Goal: Use online tool/utility: Utilize a website feature to perform a specific function

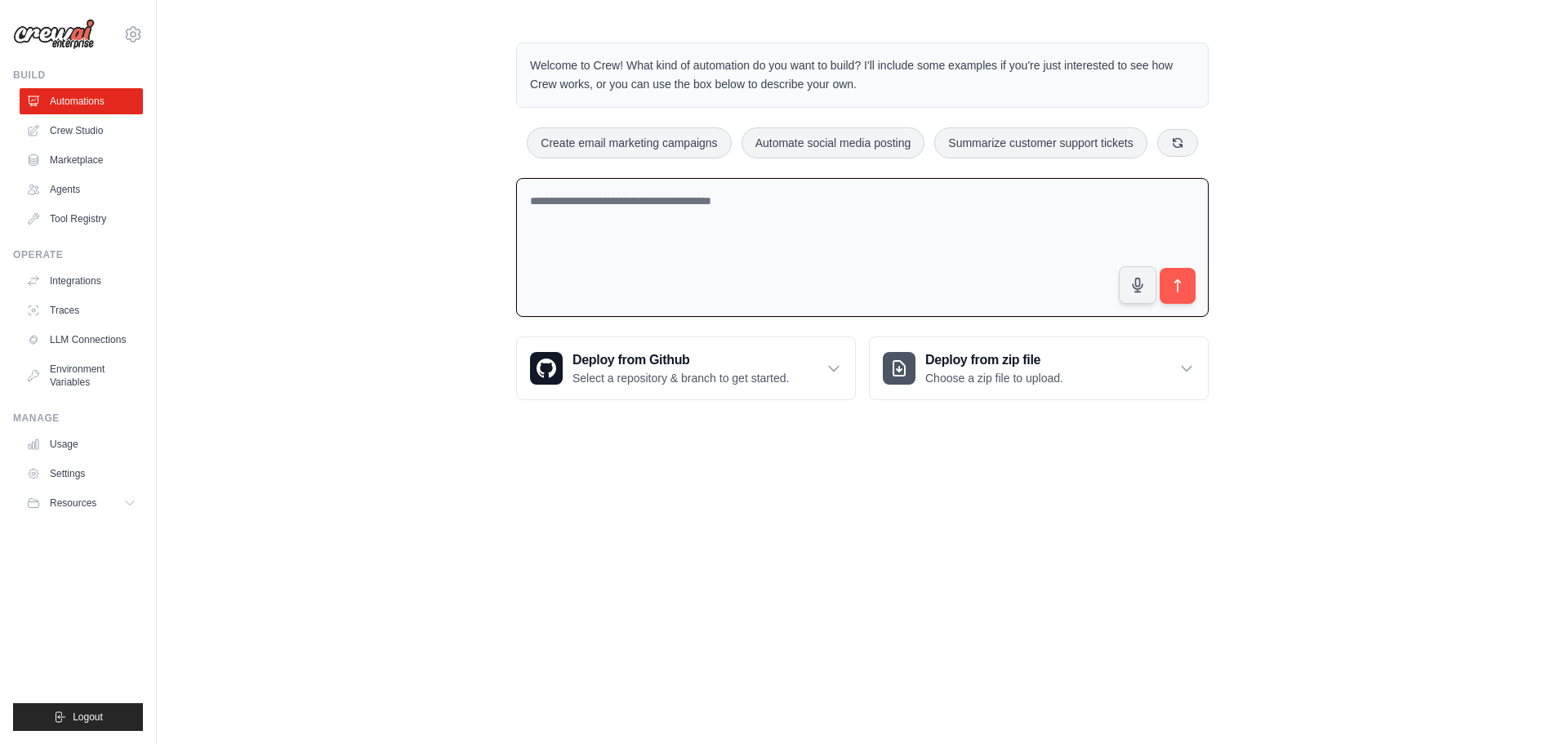
click at [630, 251] on textarea at bounding box center [862, 247] width 692 height 140
type textarea "**********"
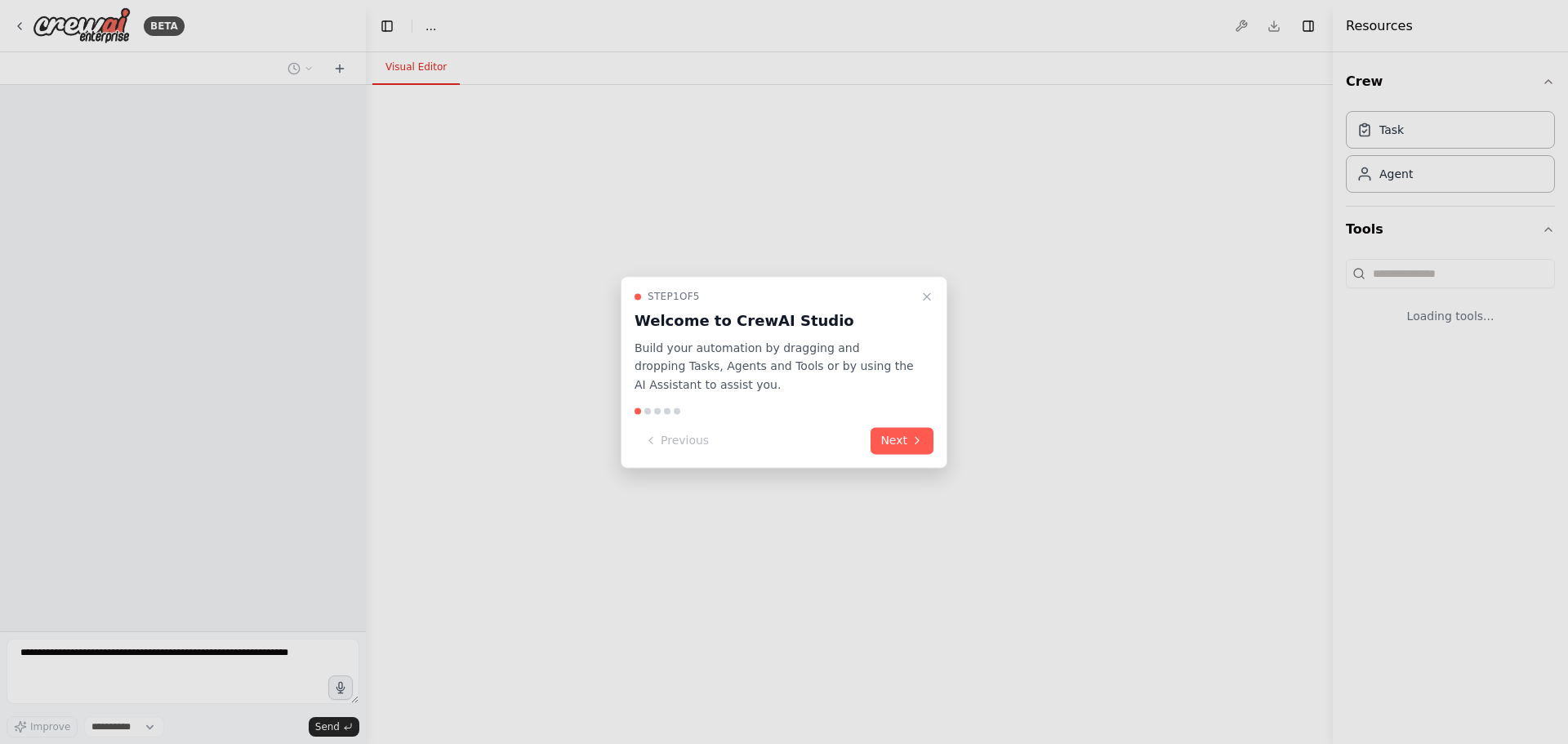
select select "****"
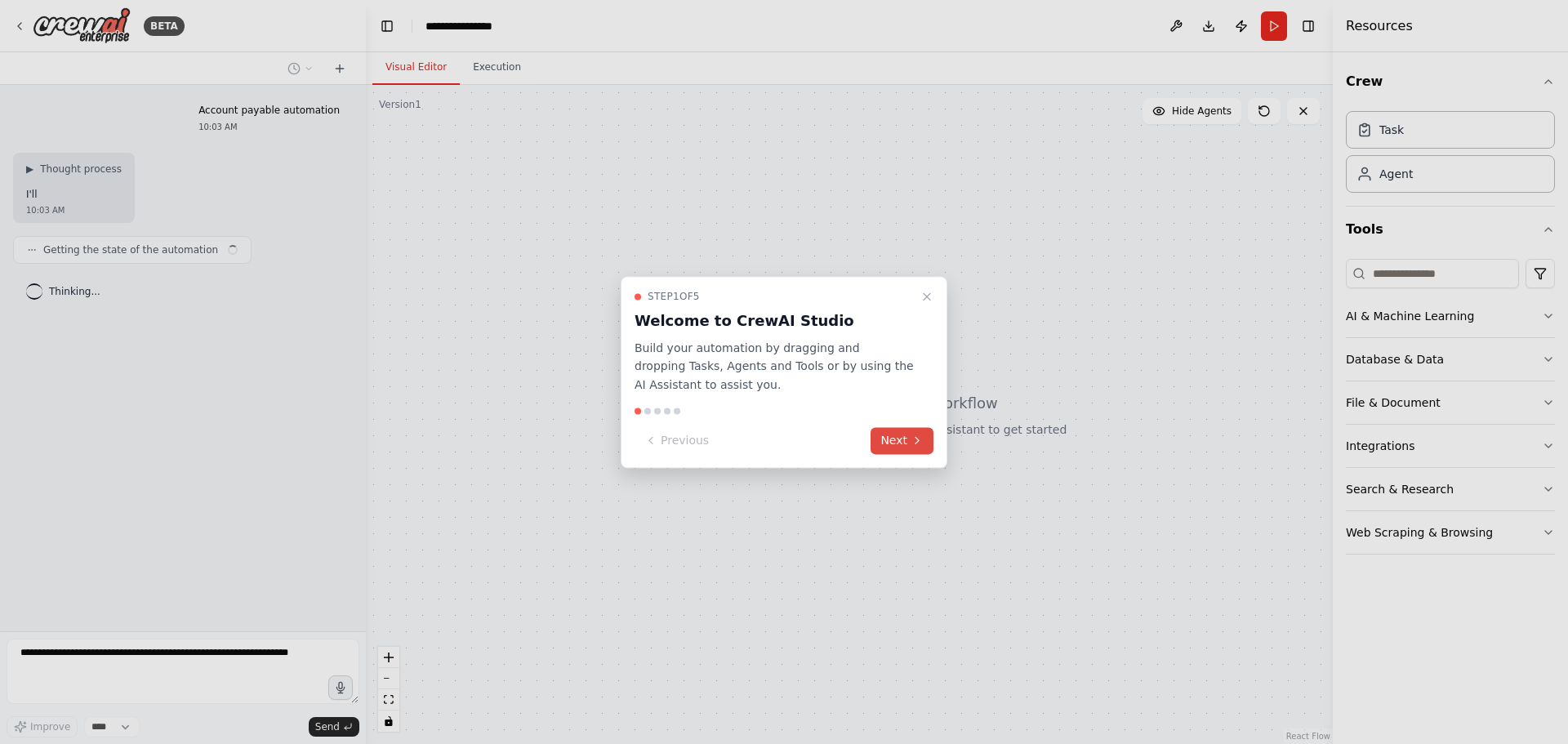
click at [896, 447] on button "Next" at bounding box center [901, 440] width 63 height 27
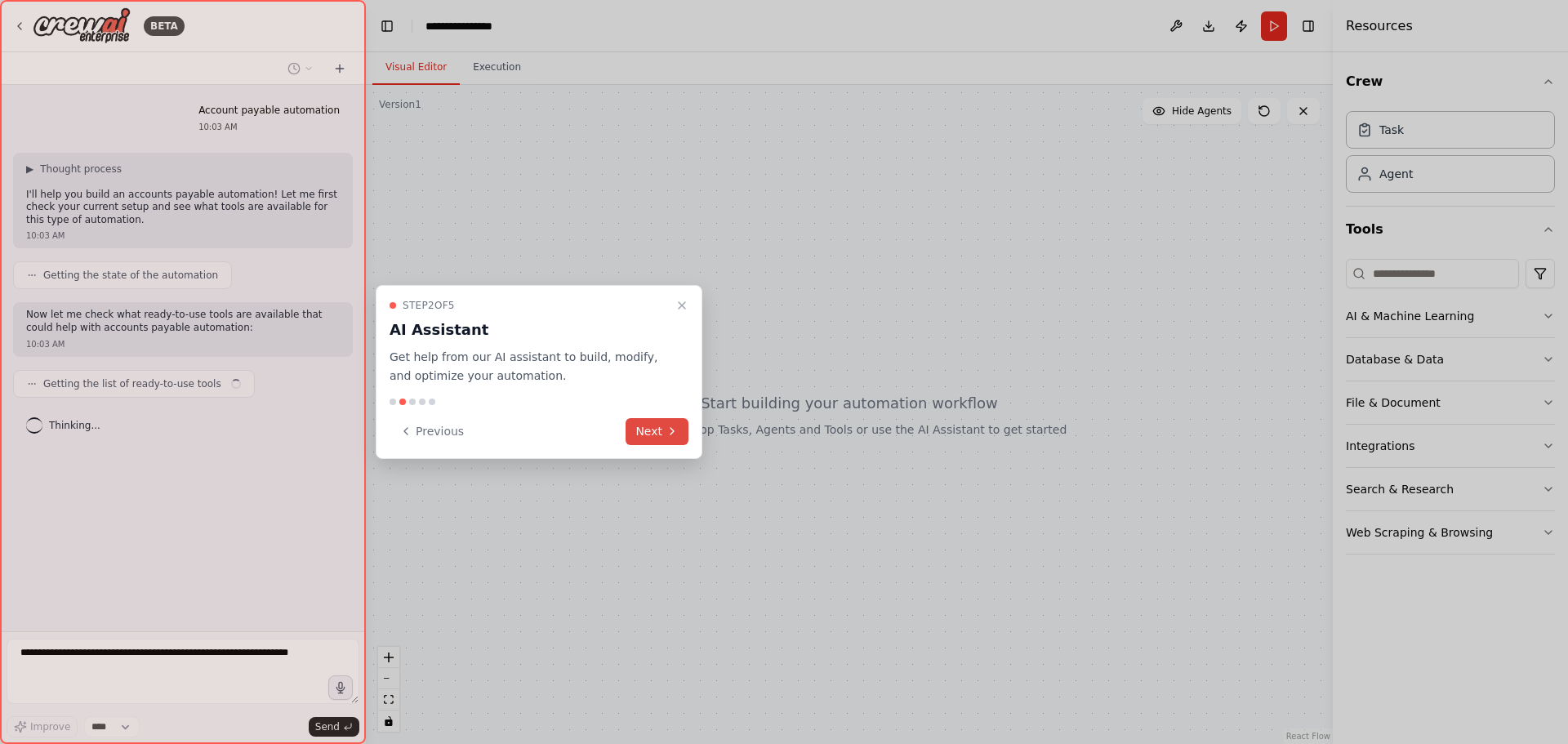
click at [647, 428] on button "Next" at bounding box center [657, 431] width 63 height 27
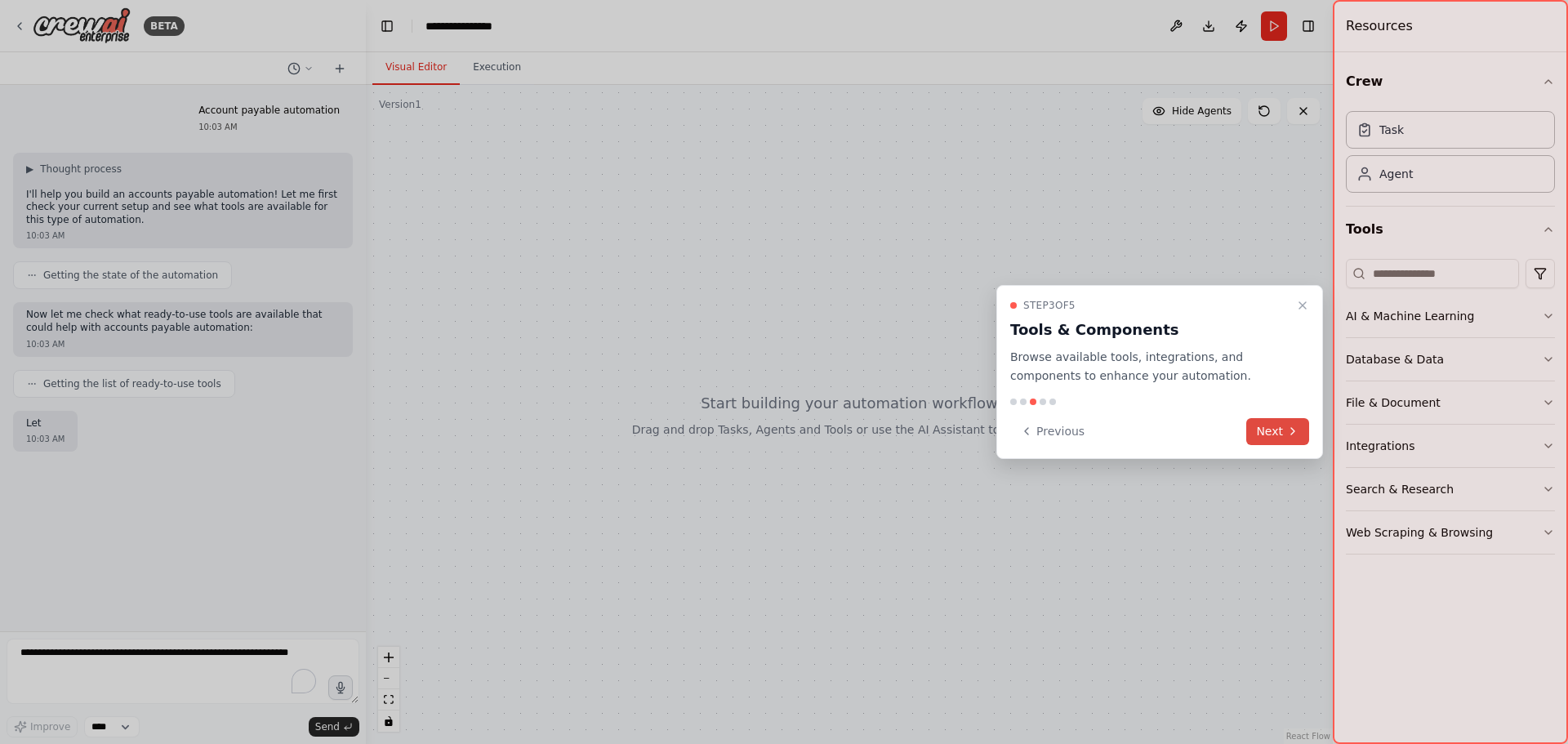
click at [1275, 428] on button "Next" at bounding box center [1277, 431] width 63 height 27
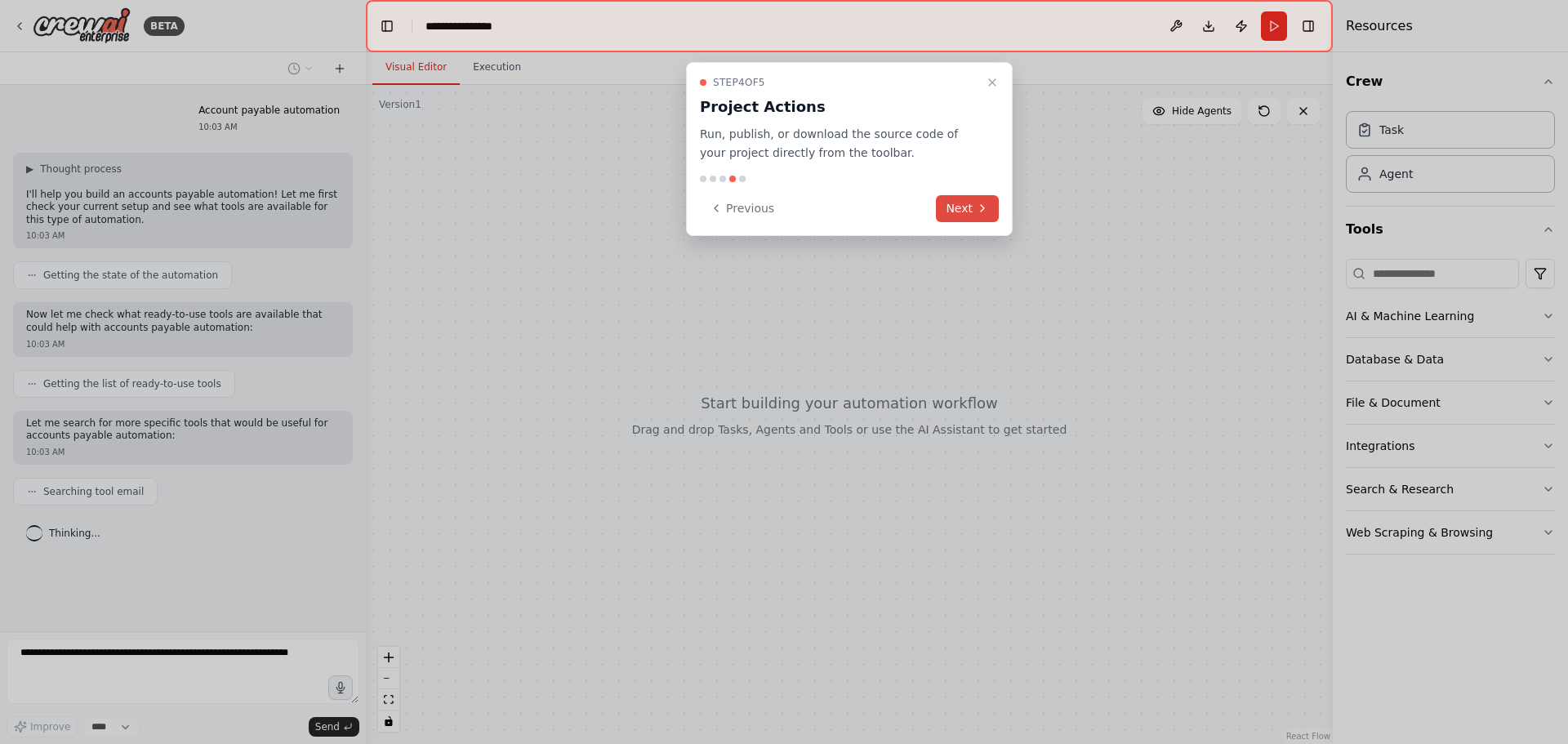
click at [978, 214] on icon at bounding box center [982, 208] width 13 height 13
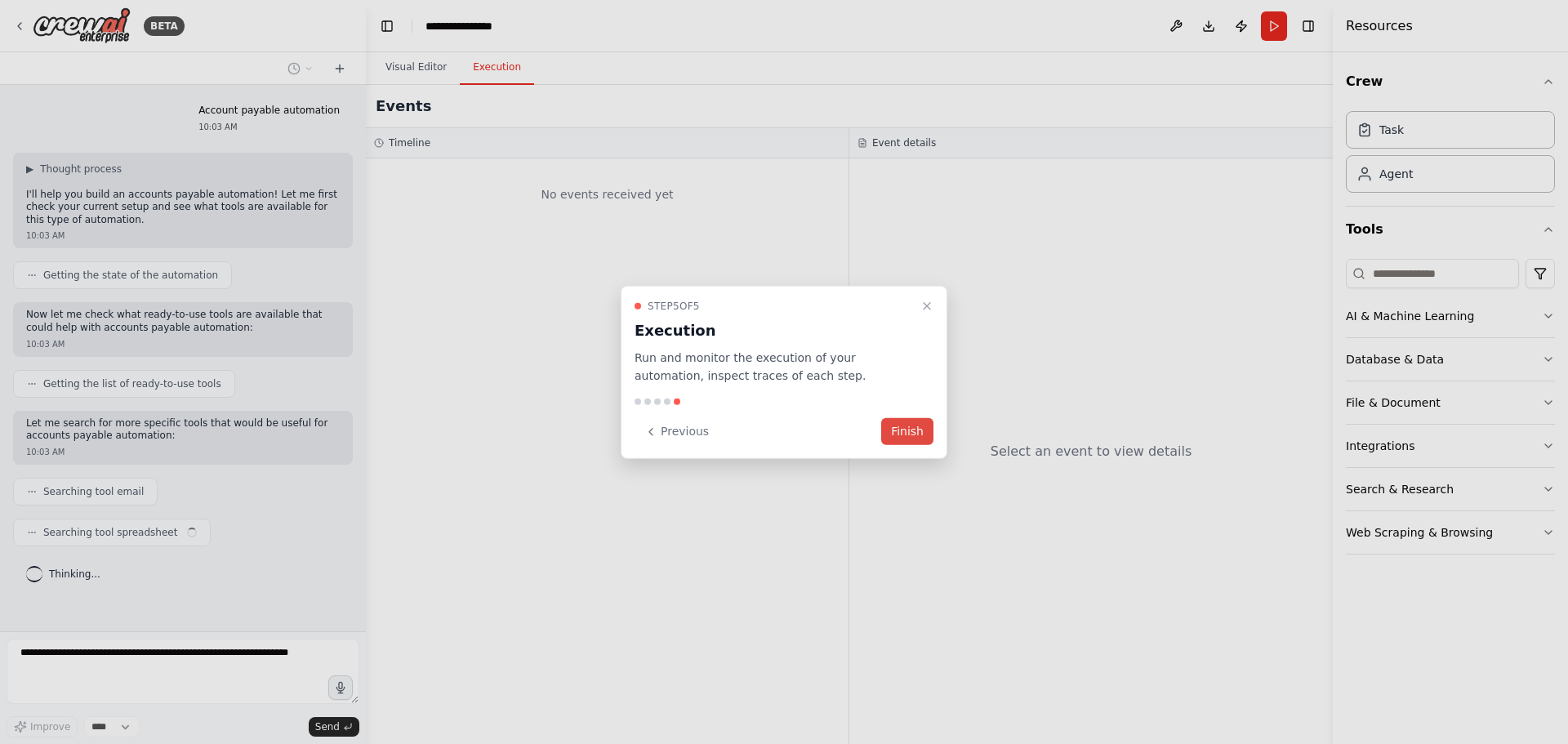
click at [900, 438] on button "Finish" at bounding box center [907, 431] width 52 height 27
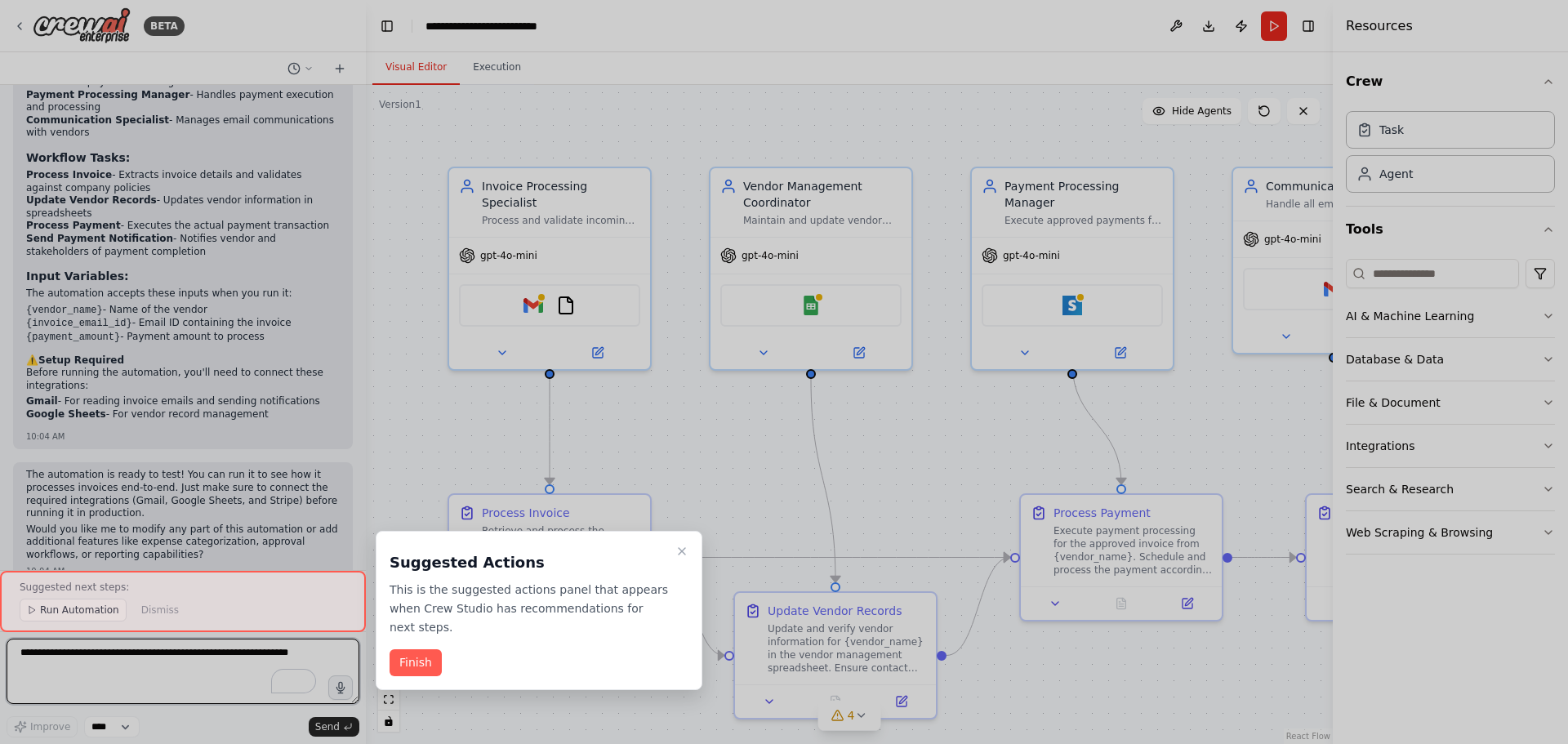
scroll to position [1525, 0]
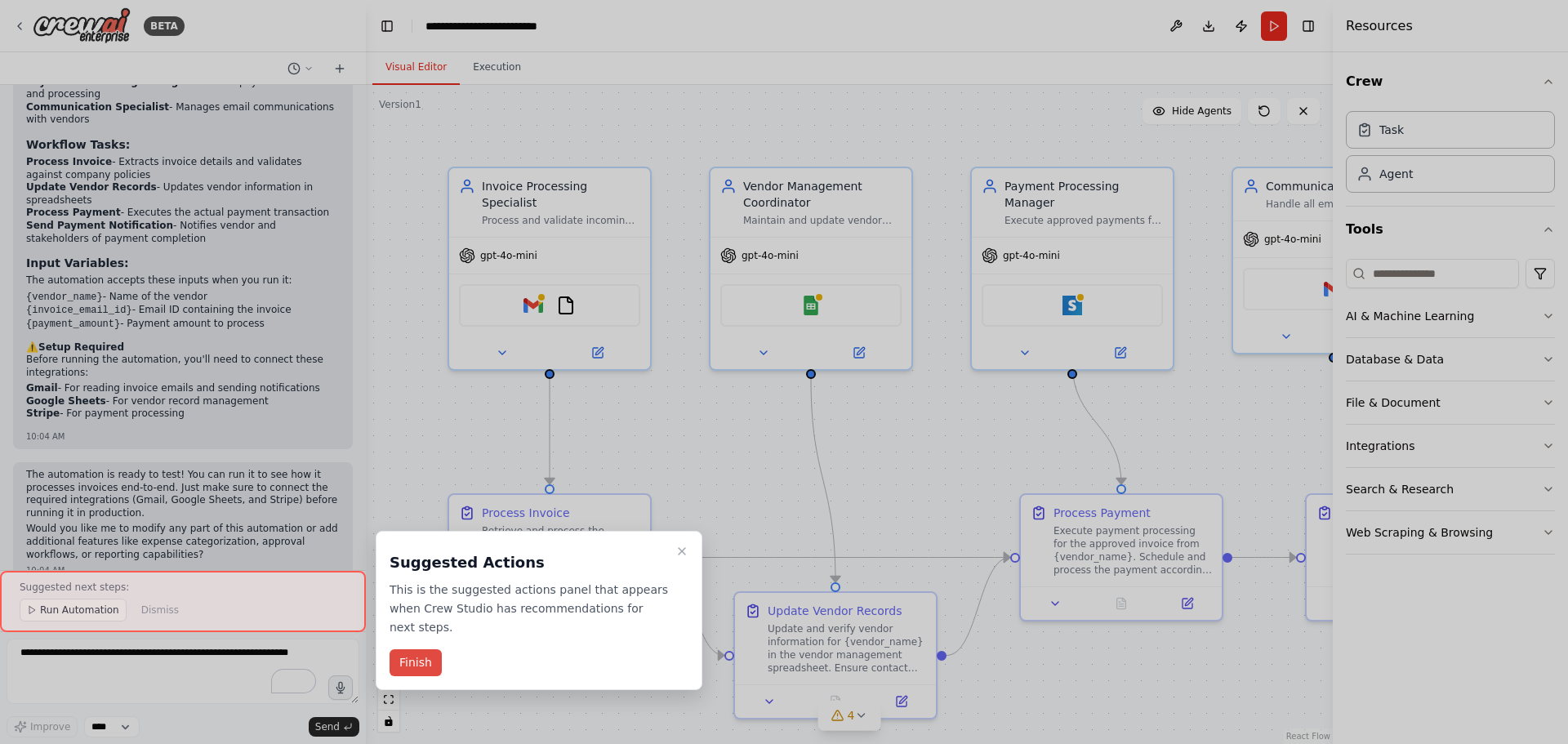
click at [426, 649] on button "Finish" at bounding box center [415, 662] width 52 height 27
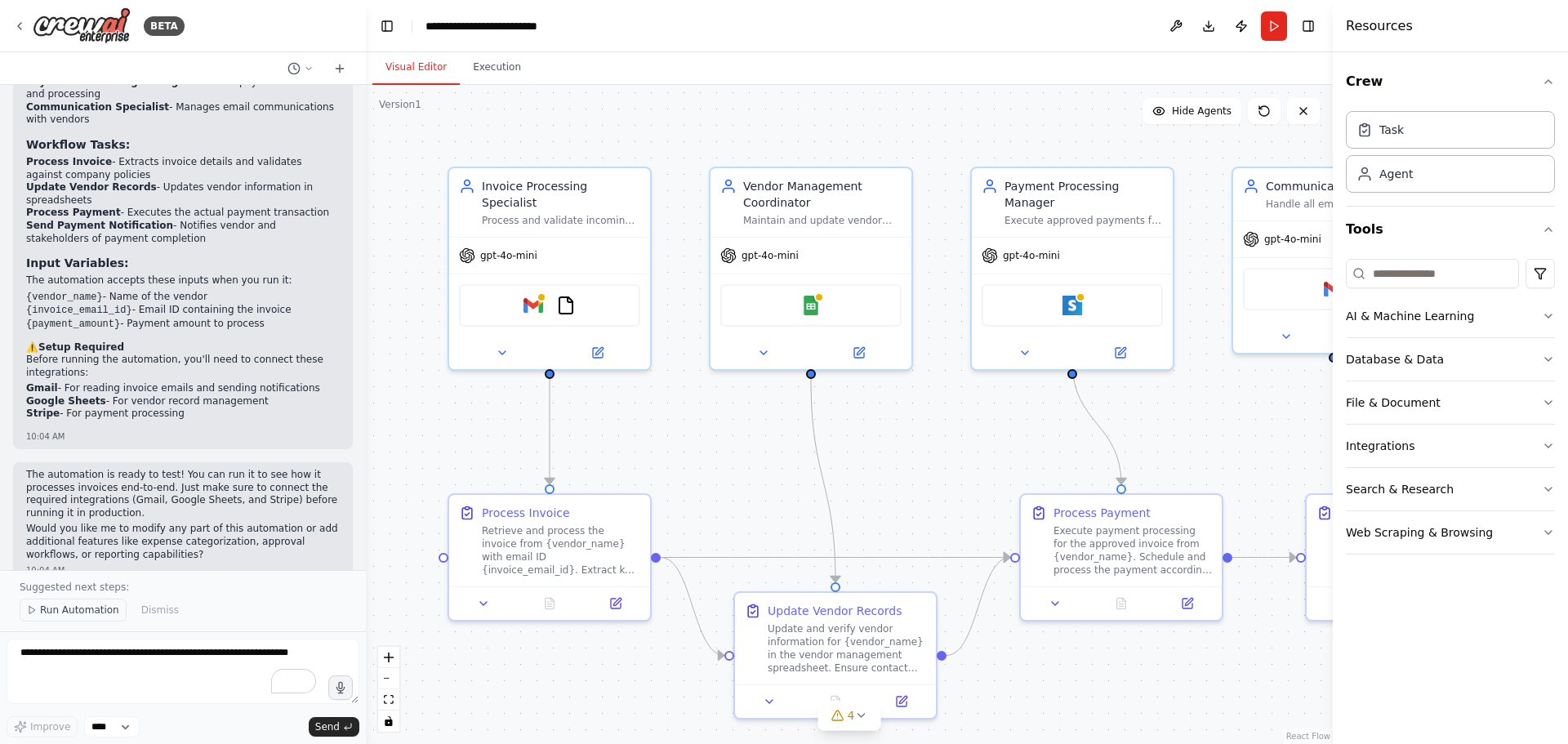
click at [78, 613] on span "Run Automation" at bounding box center [79, 610] width 79 height 13
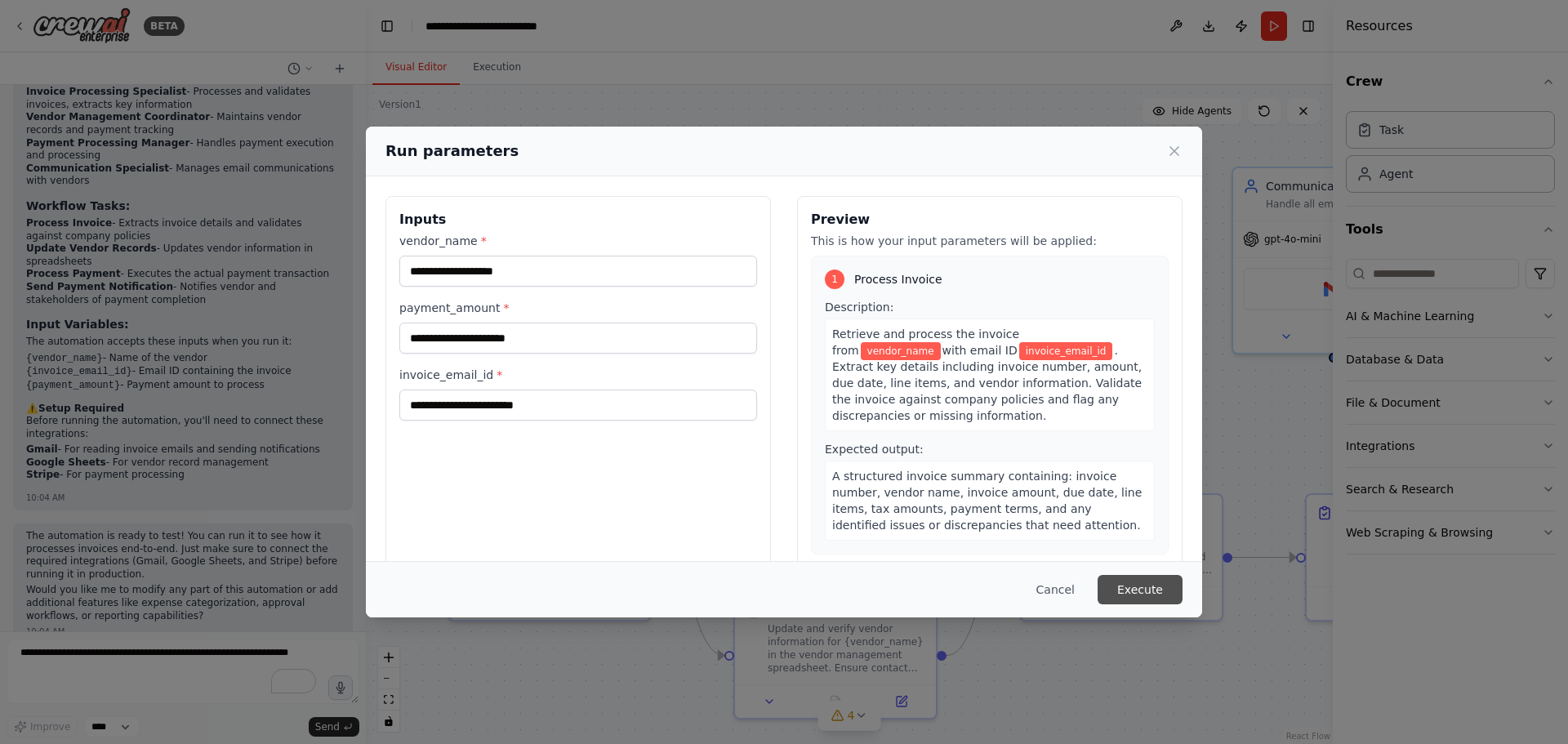
click at [1139, 587] on button "Execute" at bounding box center [1140, 589] width 85 height 29
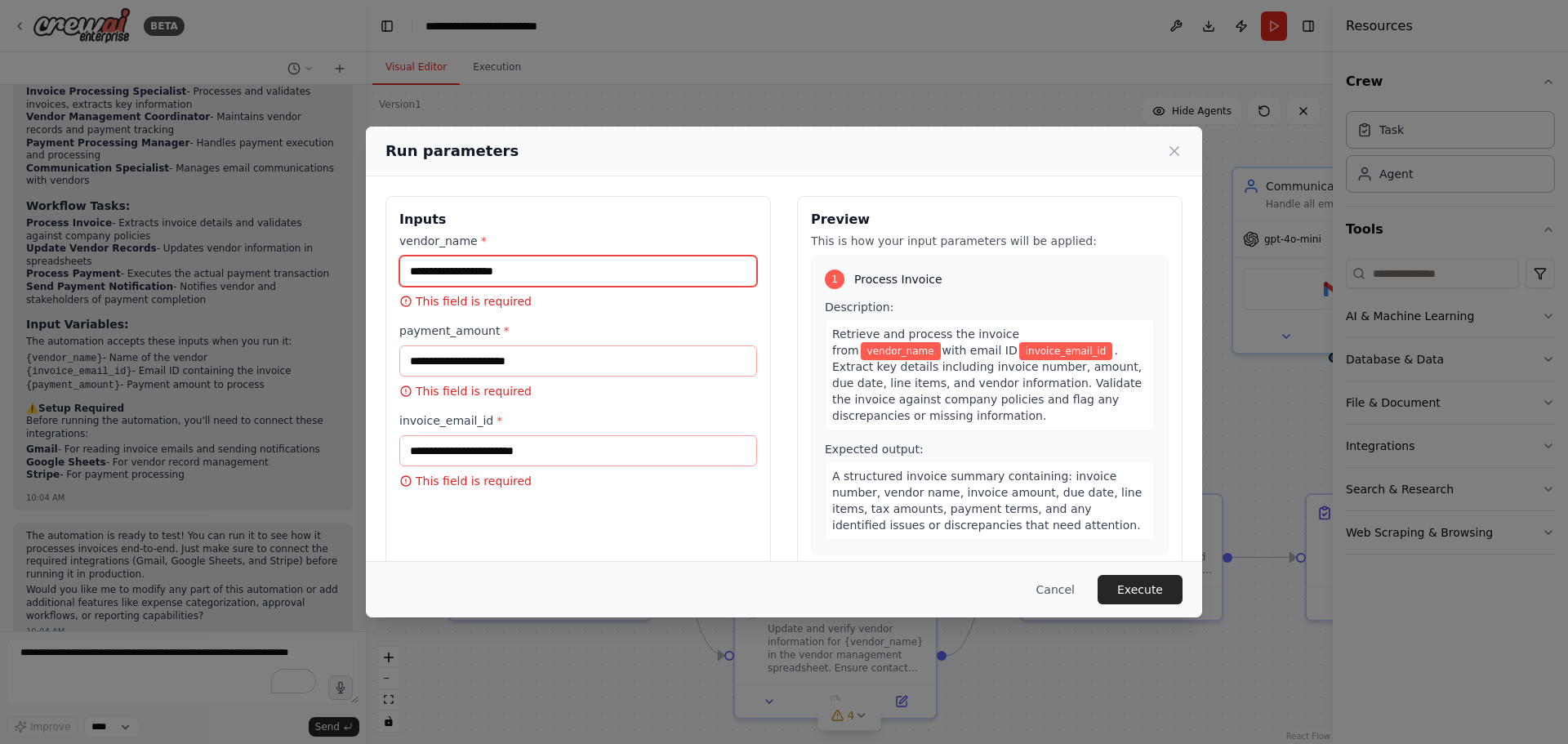
click at [461, 273] on input "vendor_name *" at bounding box center [578, 271] width 357 height 31
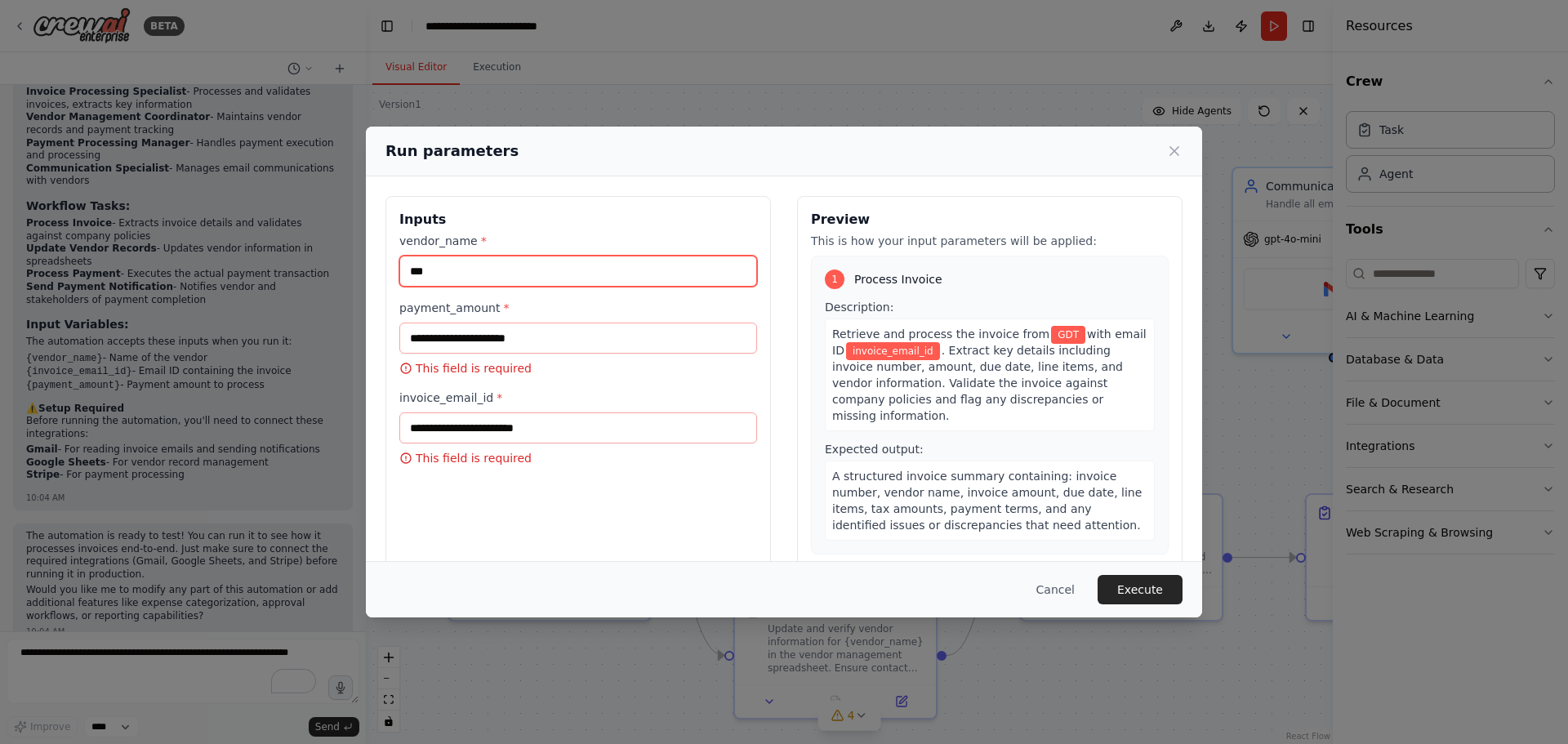
type input "***"
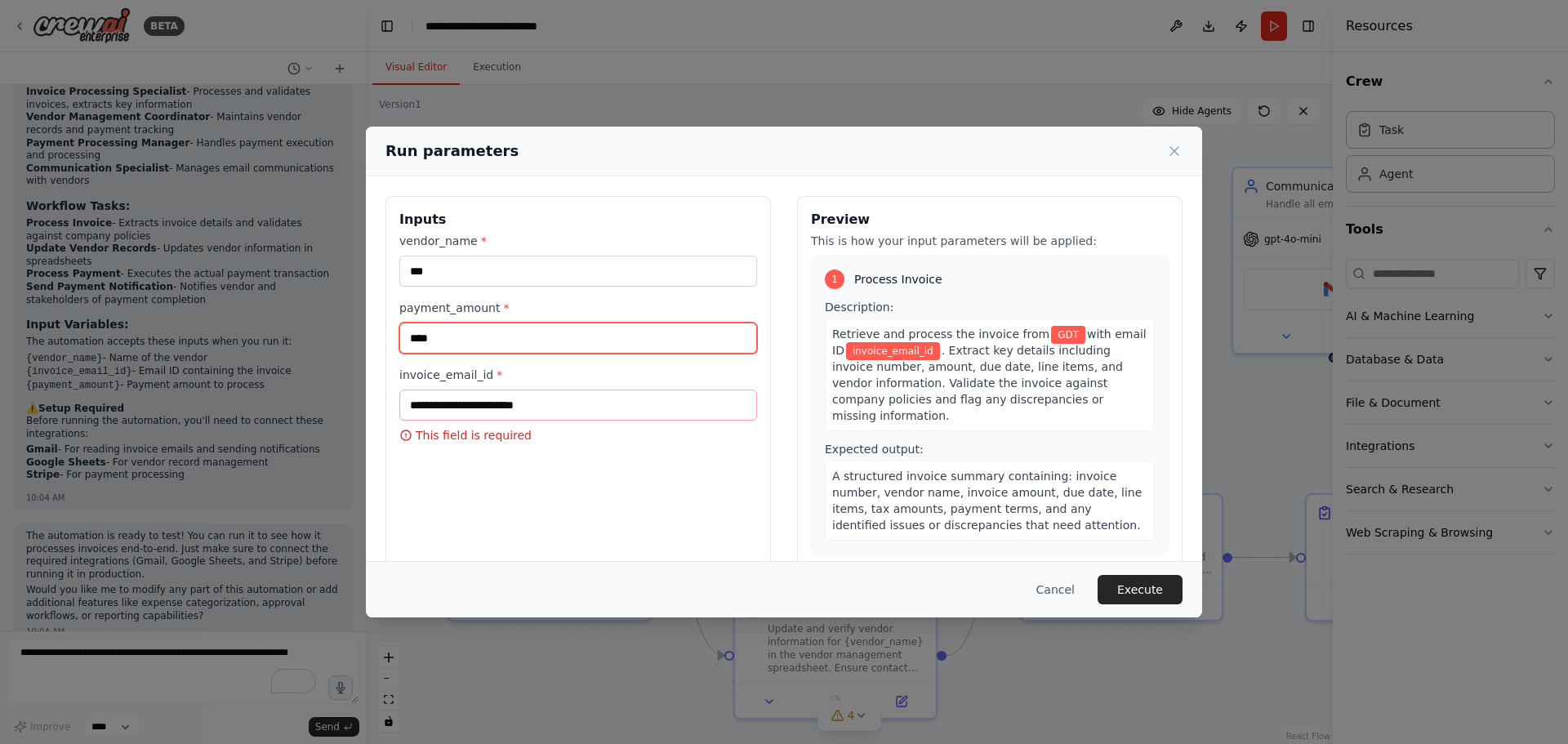
type input "****"
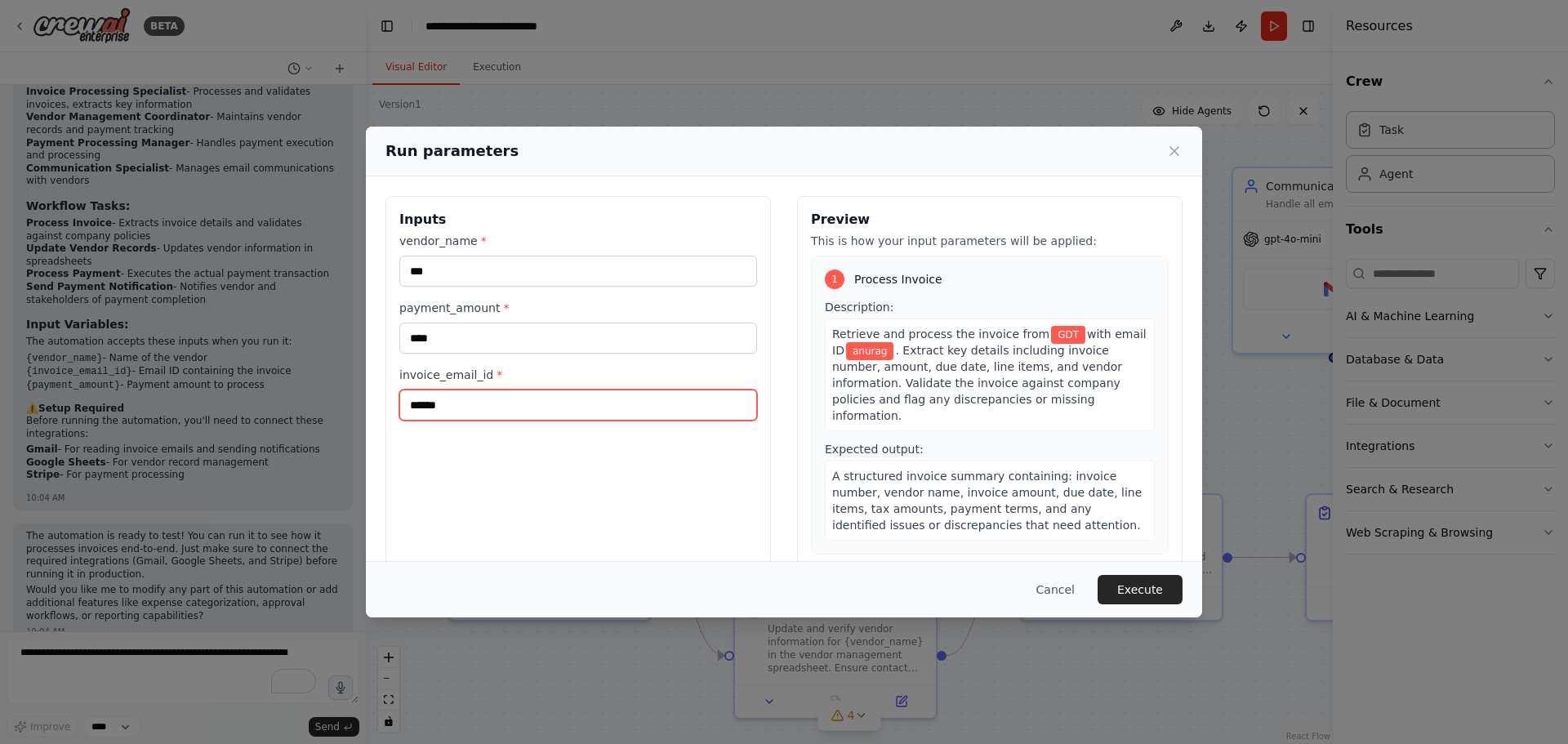
type input "**********"
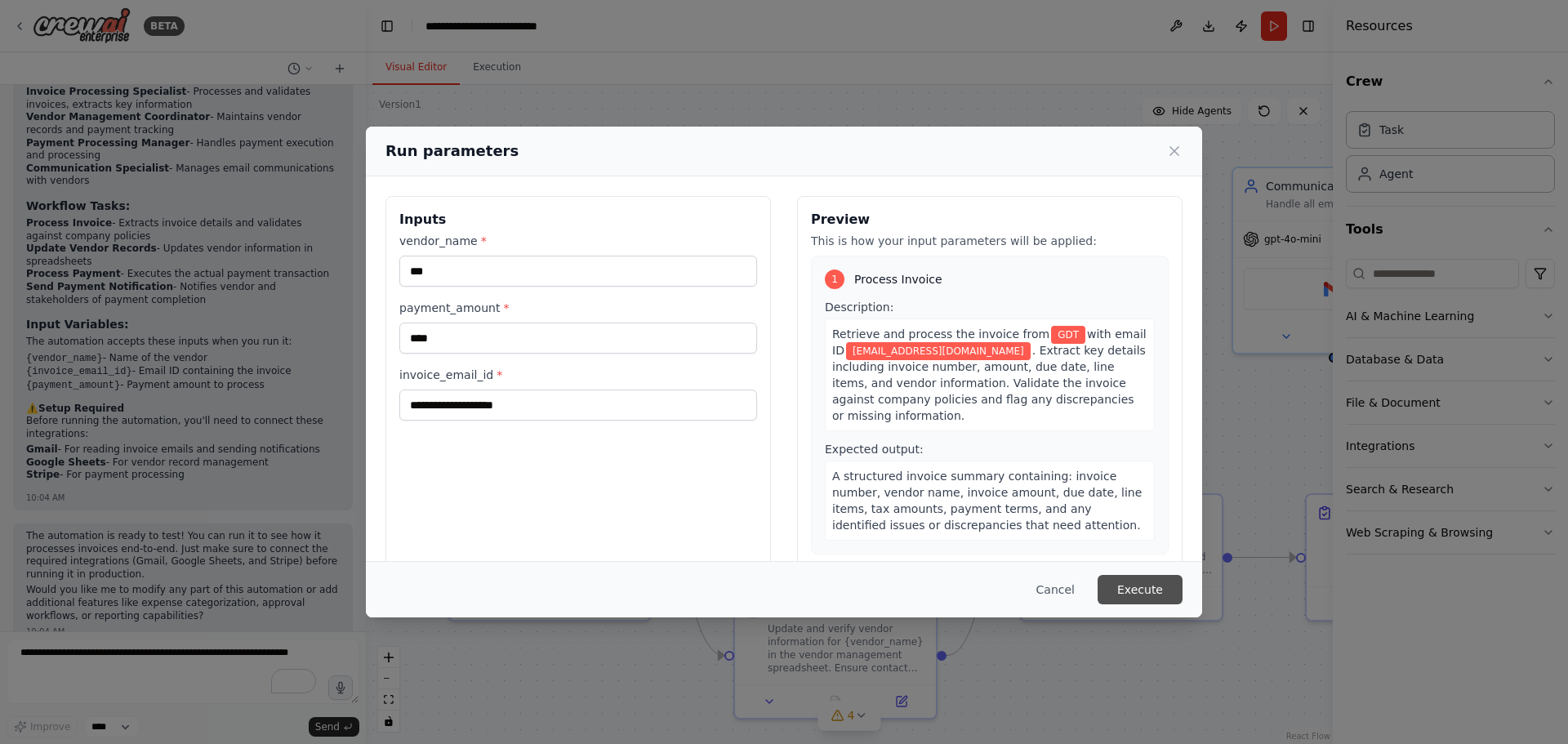
click at [1148, 589] on button "Execute" at bounding box center [1140, 589] width 85 height 29
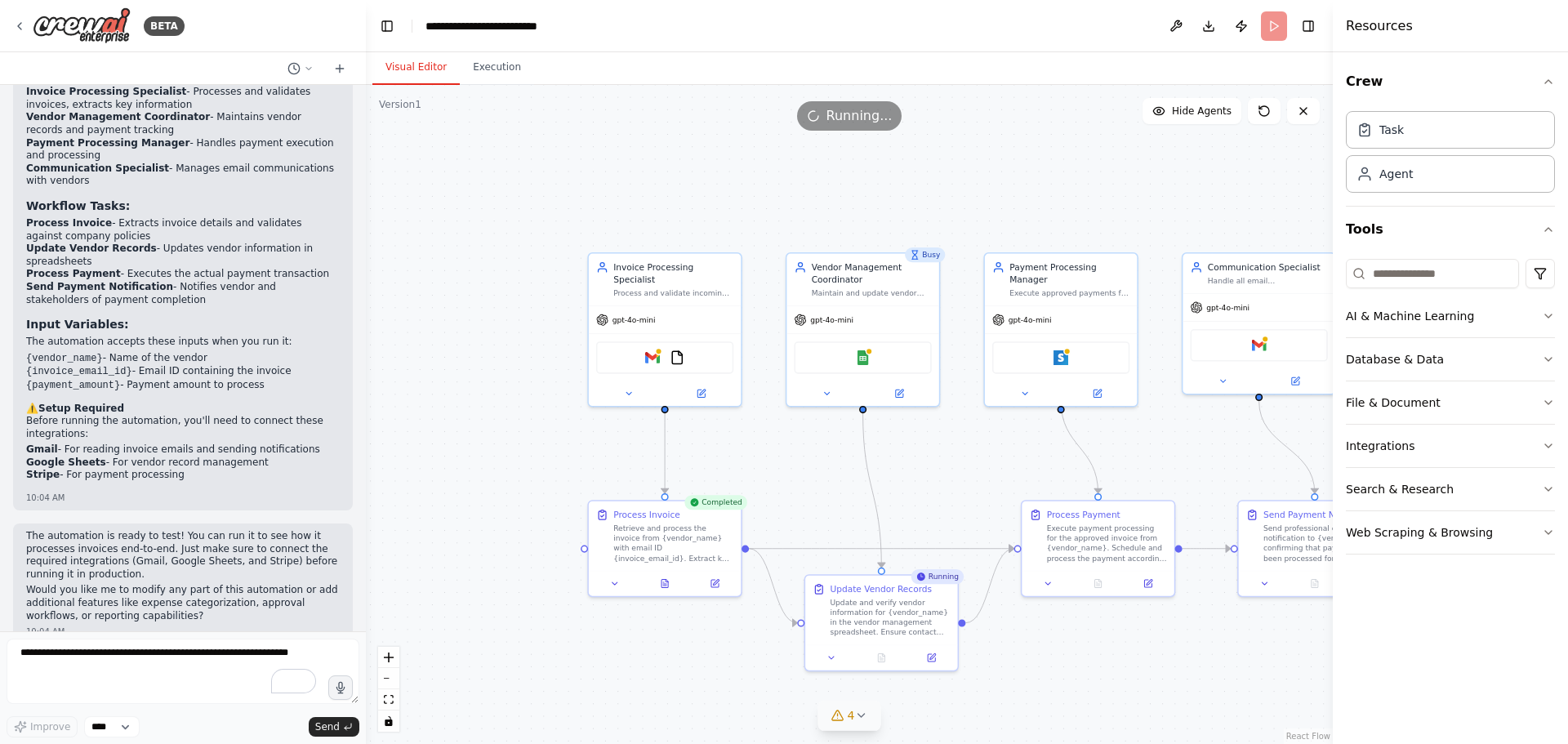
click at [852, 720] on span "4" at bounding box center [851, 715] width 7 height 16
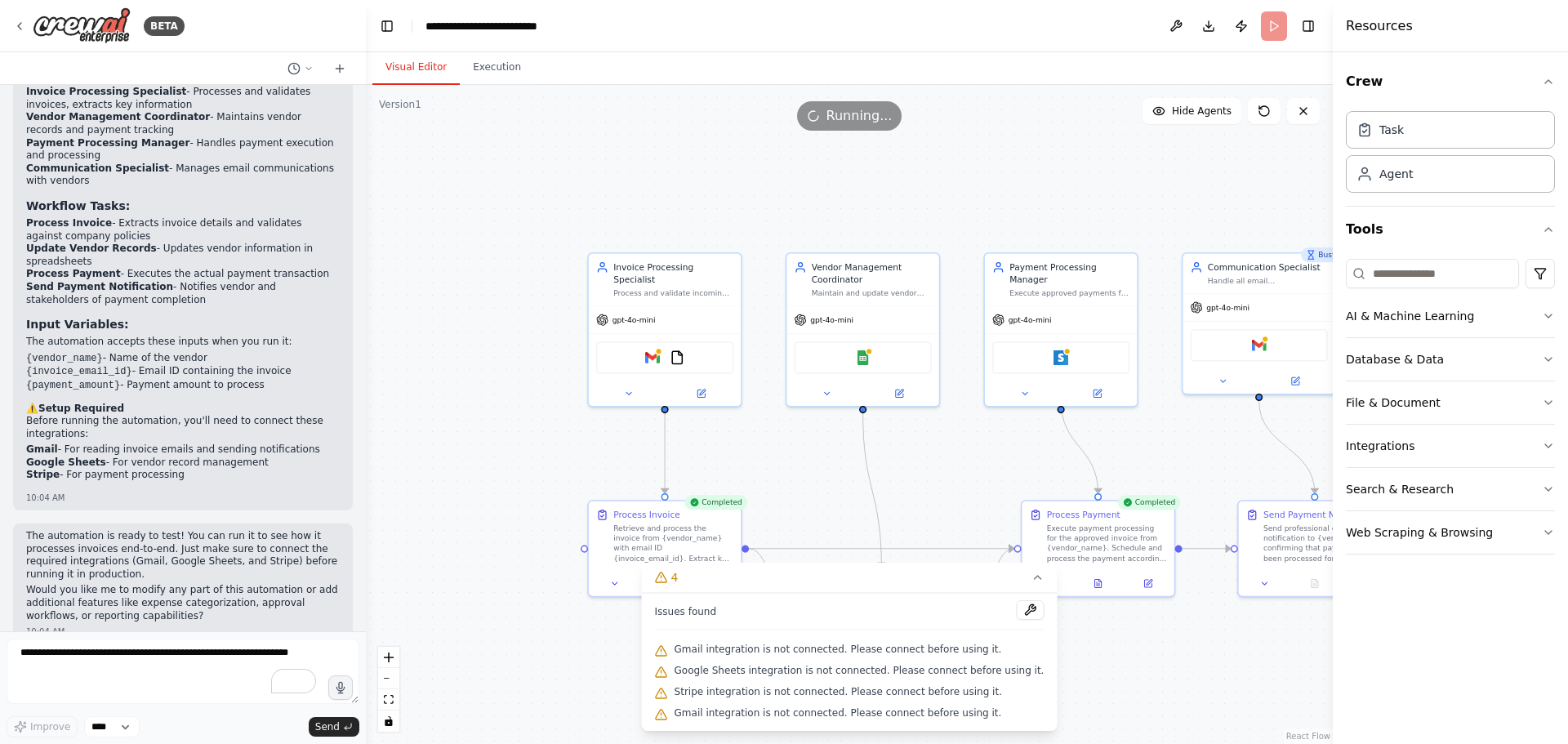
click at [1184, 668] on div ".deletable-edge-delete-btn { width: 20px; height: 20px; border: 0px solid #ffff…" at bounding box center [850, 414] width 967 height 659
click at [1030, 580] on icon at bounding box center [1036, 577] width 13 height 13
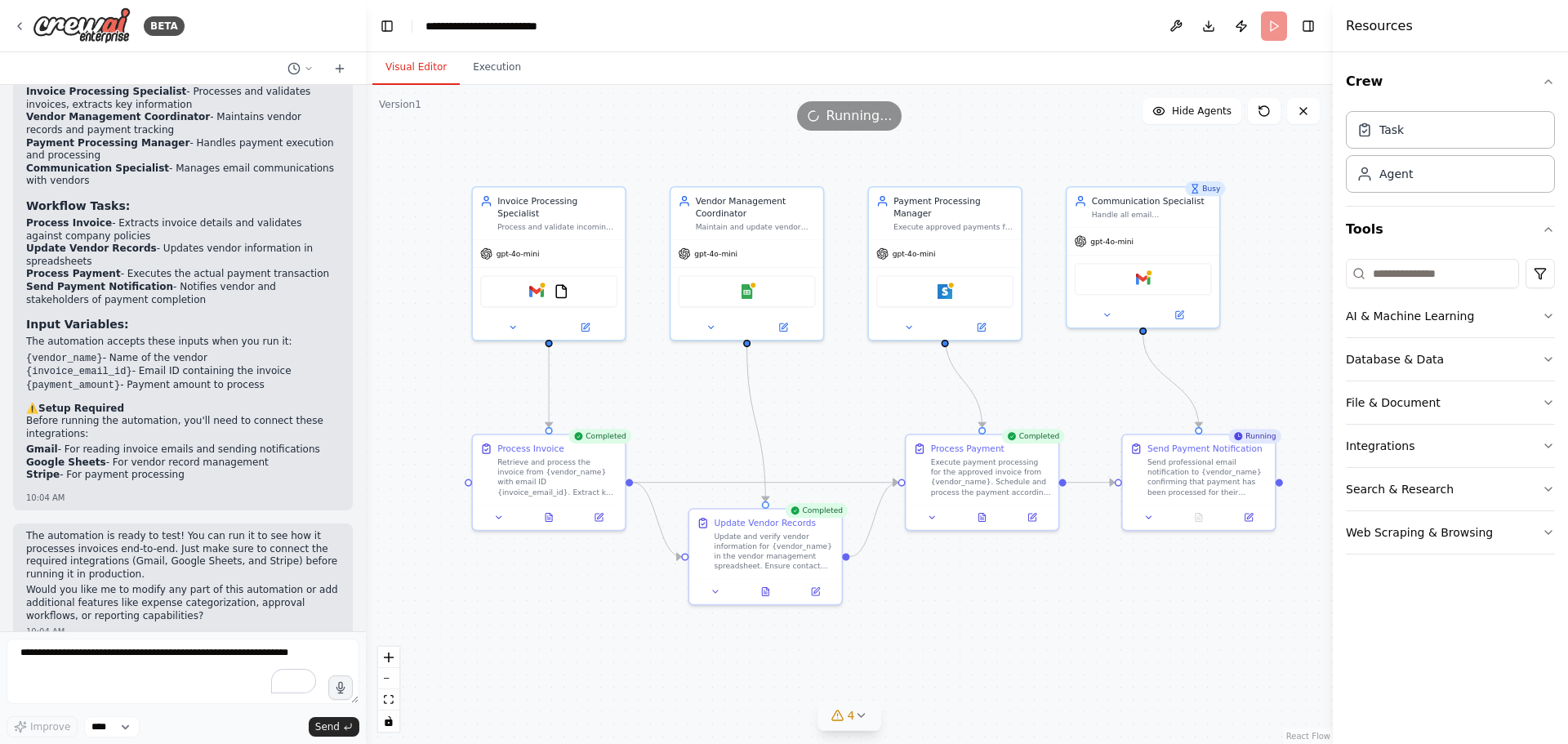
drag, startPoint x: 1160, startPoint y: 644, endPoint x: 1044, endPoint y: 577, distance: 134.0
click at [1044, 577] on div ".deletable-edge-delete-btn { width: 20px; height: 20px; border: 0px solid #ffff…" at bounding box center [850, 414] width 967 height 659
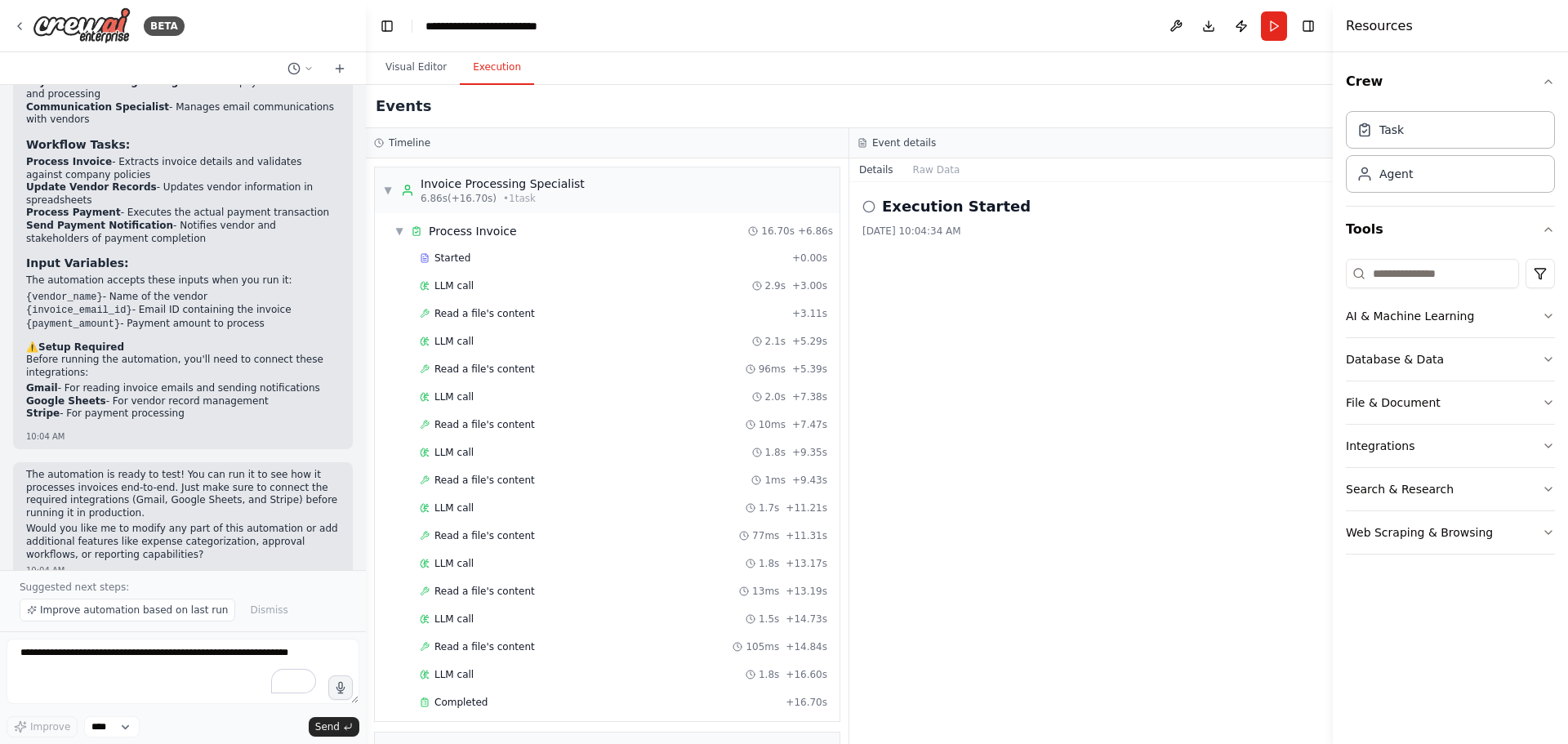
click at [500, 69] on button "Execution" at bounding box center [497, 68] width 75 height 35
click at [432, 71] on button "Visual Editor" at bounding box center [416, 68] width 87 height 35
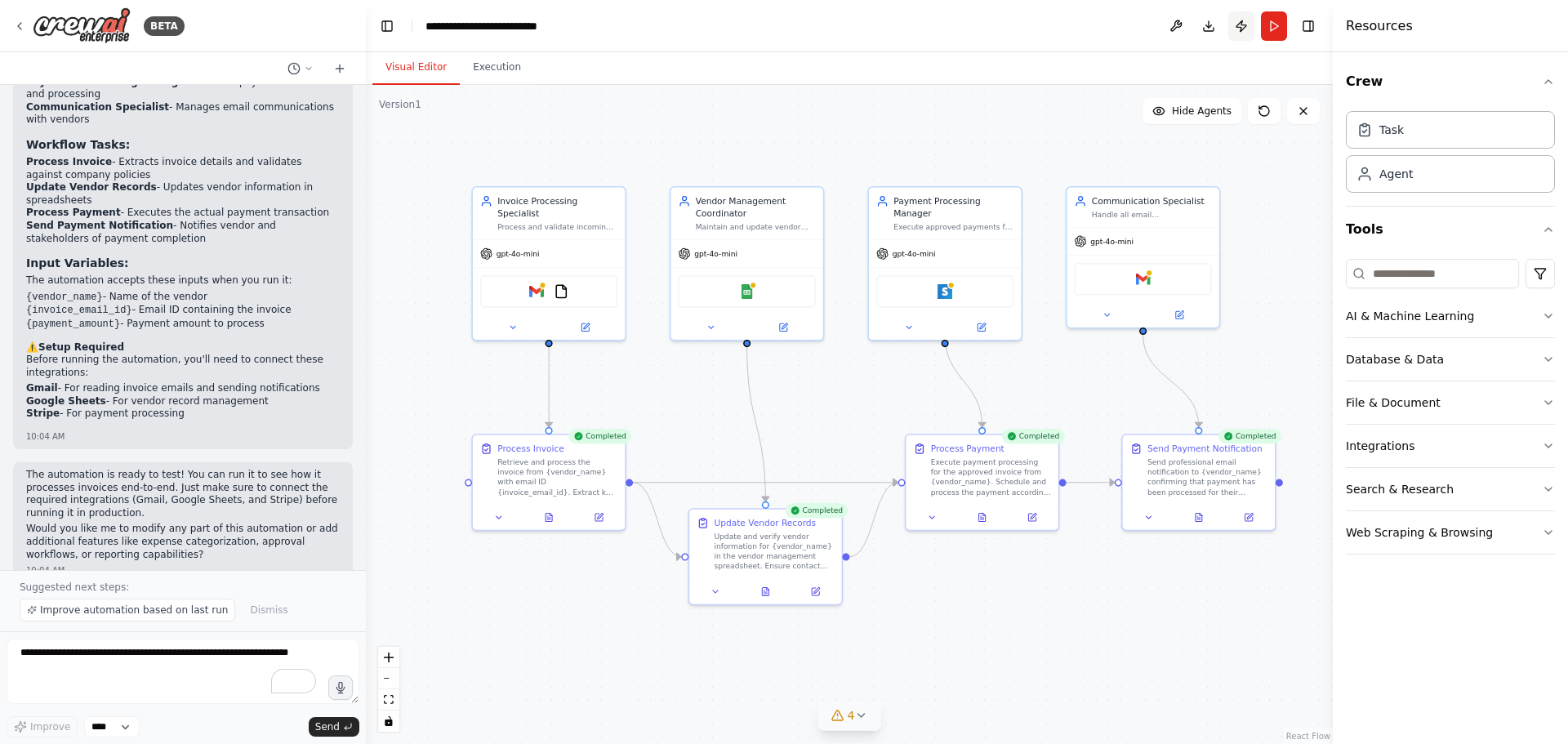
click at [1243, 32] on button "Publish" at bounding box center [1241, 26] width 26 height 29
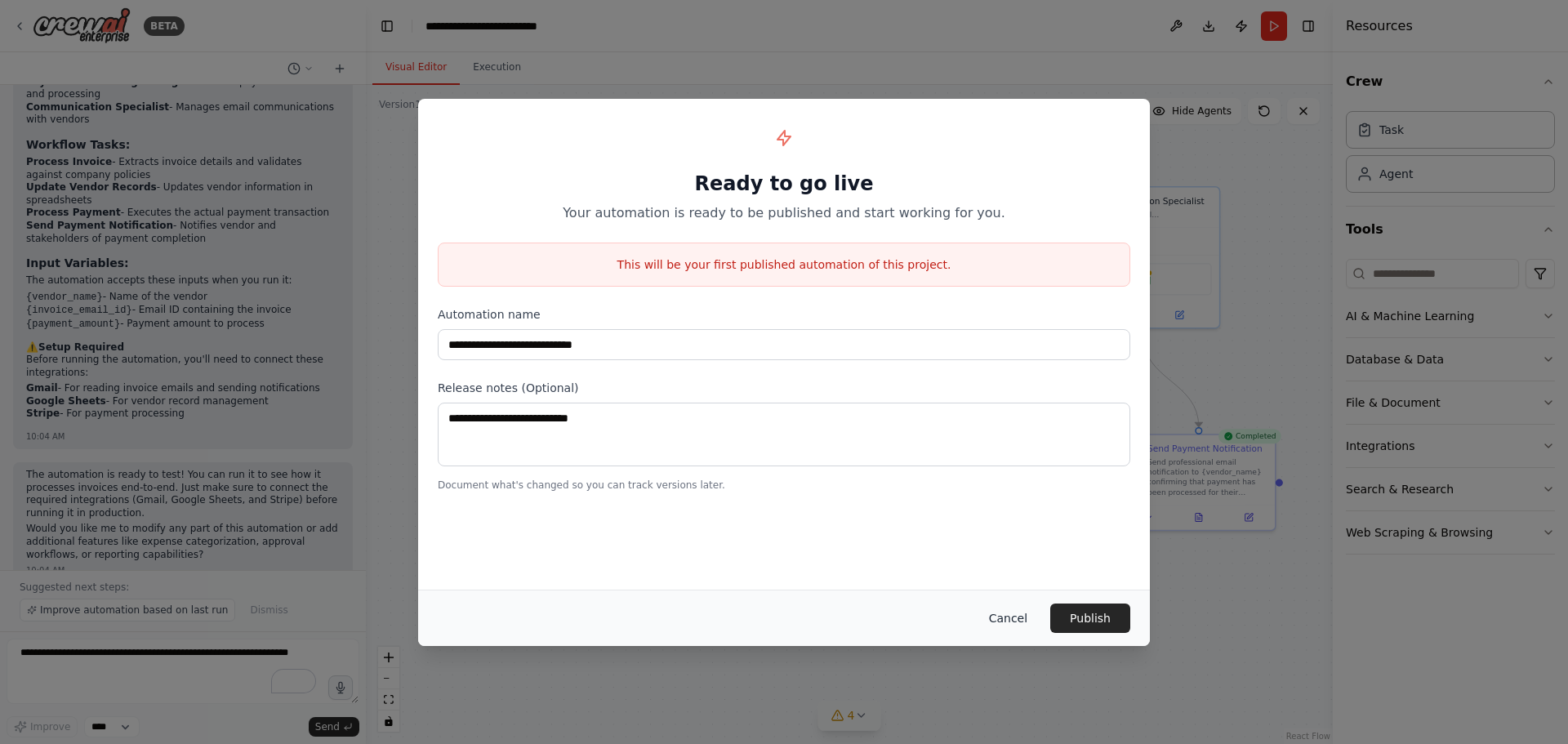
click at [1016, 614] on button "Cancel" at bounding box center [1008, 618] width 65 height 29
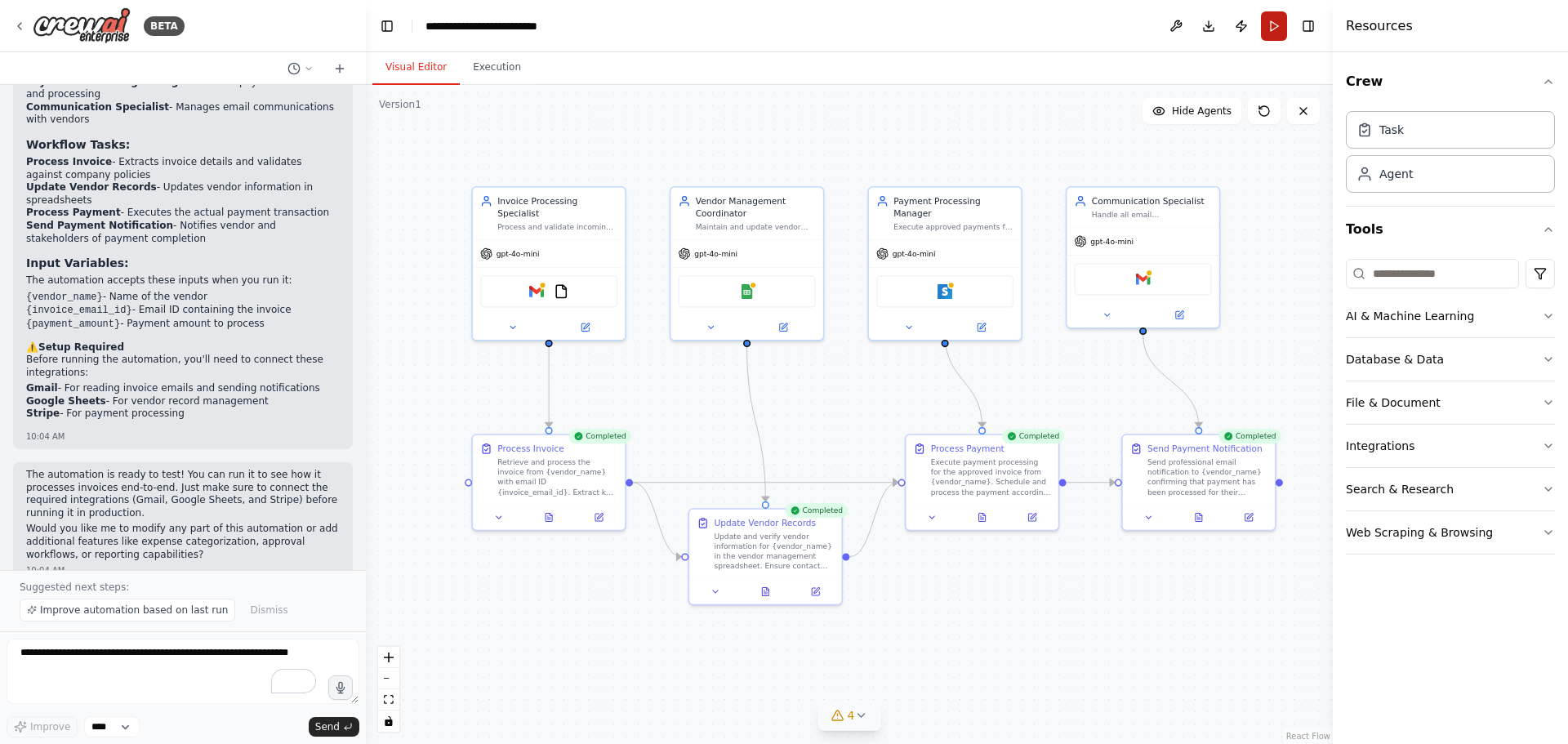
click at [1280, 31] on button "Run" at bounding box center [1273, 26] width 26 height 29
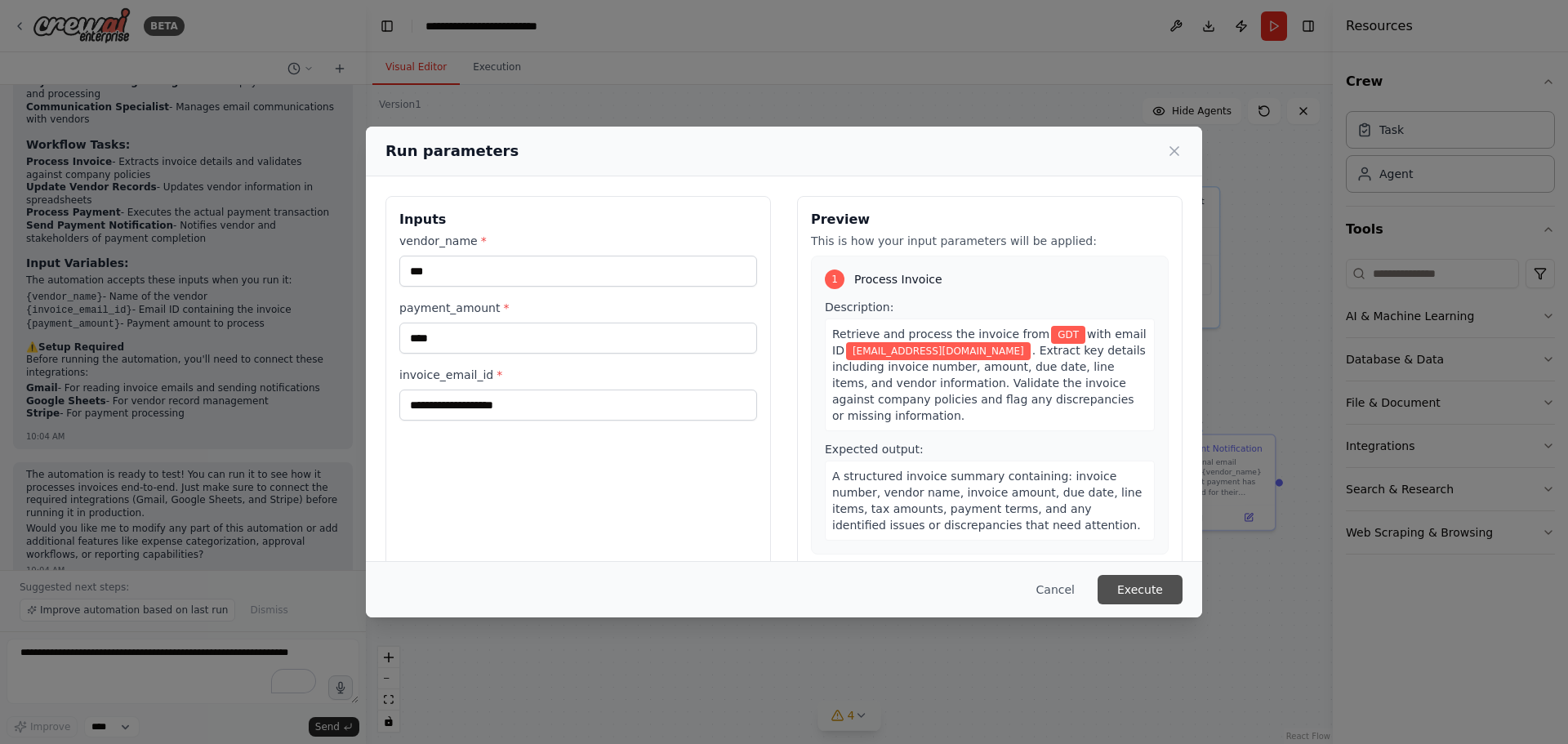
click at [1151, 593] on button "Execute" at bounding box center [1140, 589] width 85 height 29
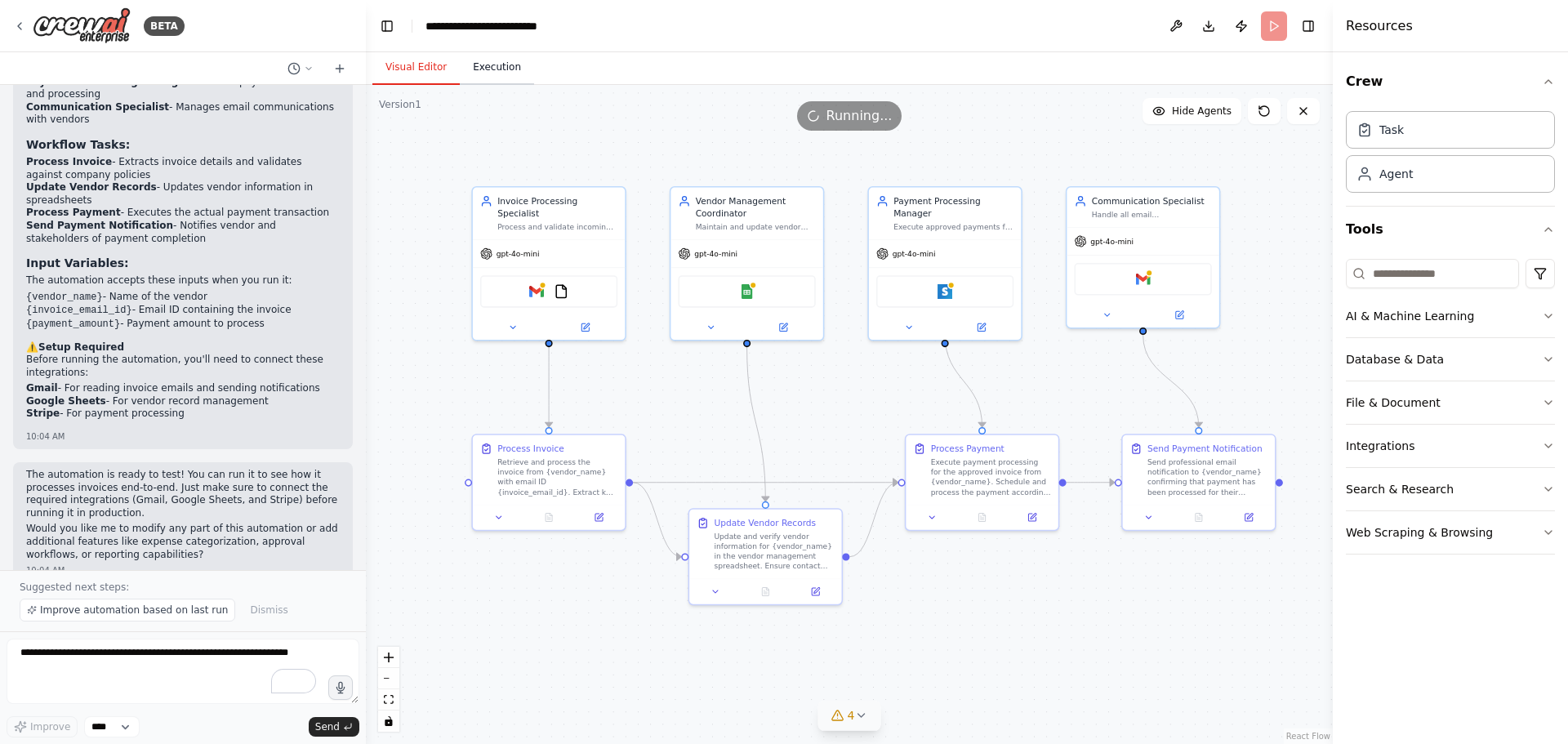
click at [492, 61] on button "Execution" at bounding box center [497, 68] width 75 height 35
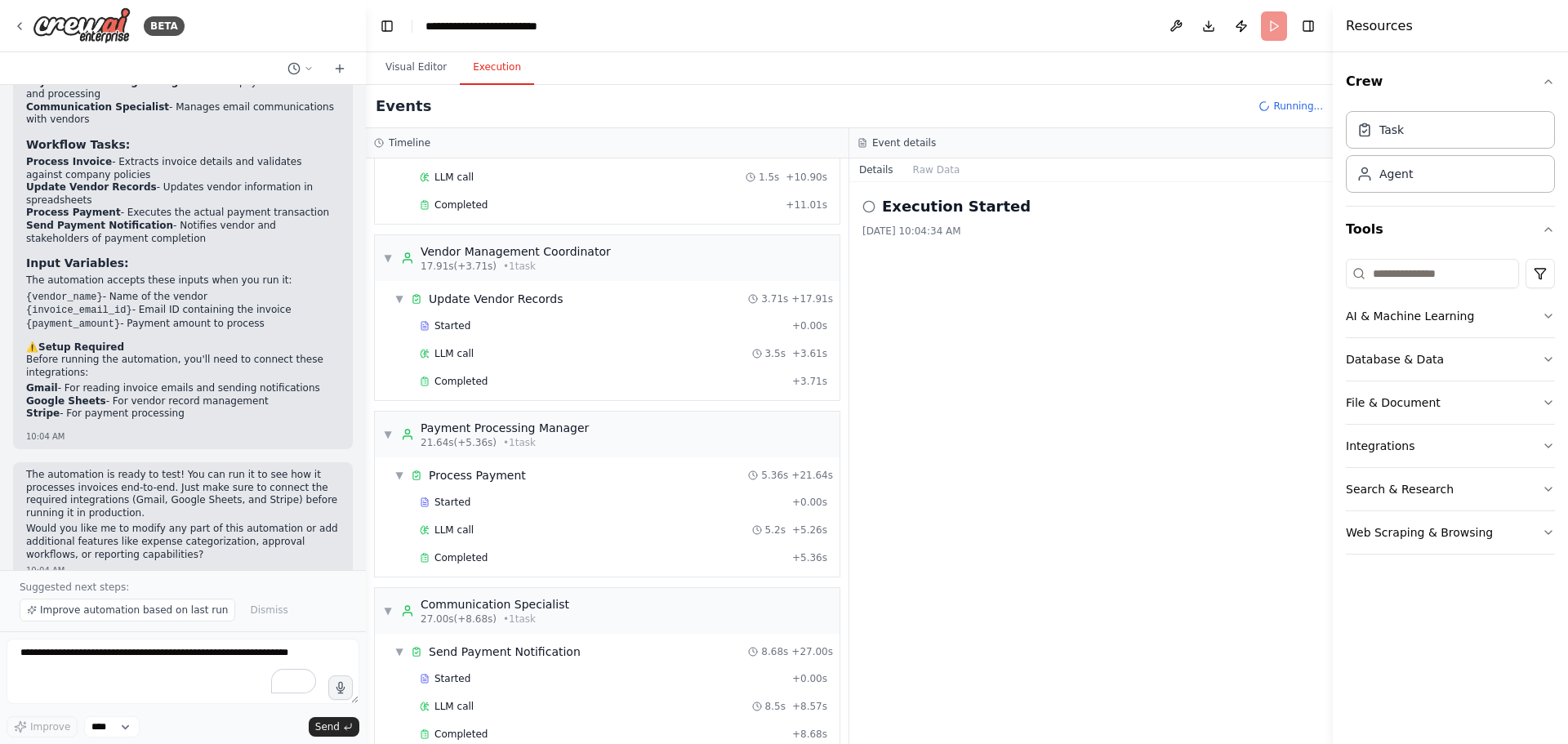
scroll to position [414, 0]
